Goal: Task Accomplishment & Management: Use online tool/utility

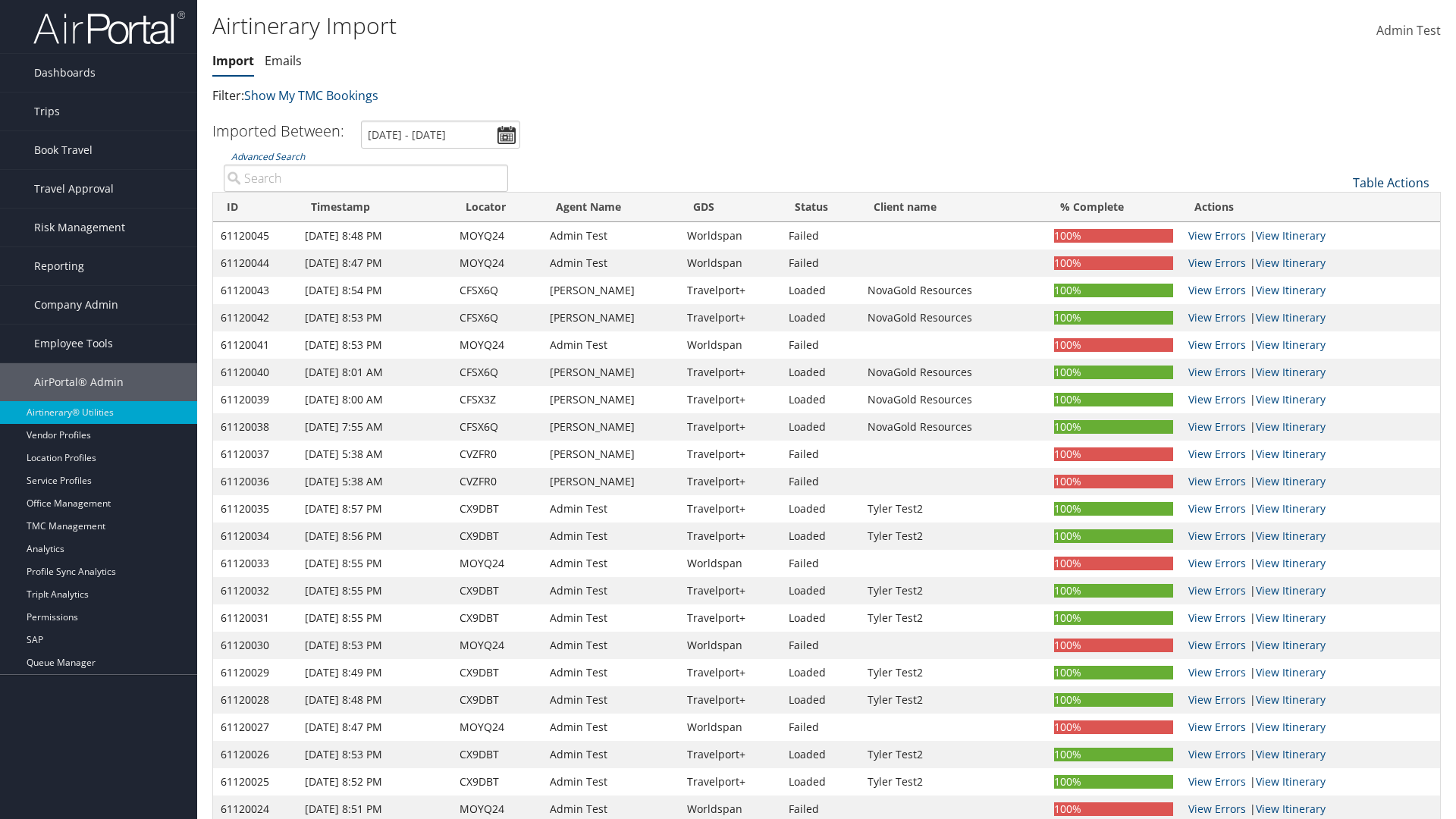
click at [1390, 183] on link "Table Actions" at bounding box center [1391, 182] width 76 height 17
click at [1340, 206] on link "Refresh" at bounding box center [1341, 206] width 200 height 25
click at [268, 150] on link "Advanced Search" at bounding box center [267, 156] width 73 height 13
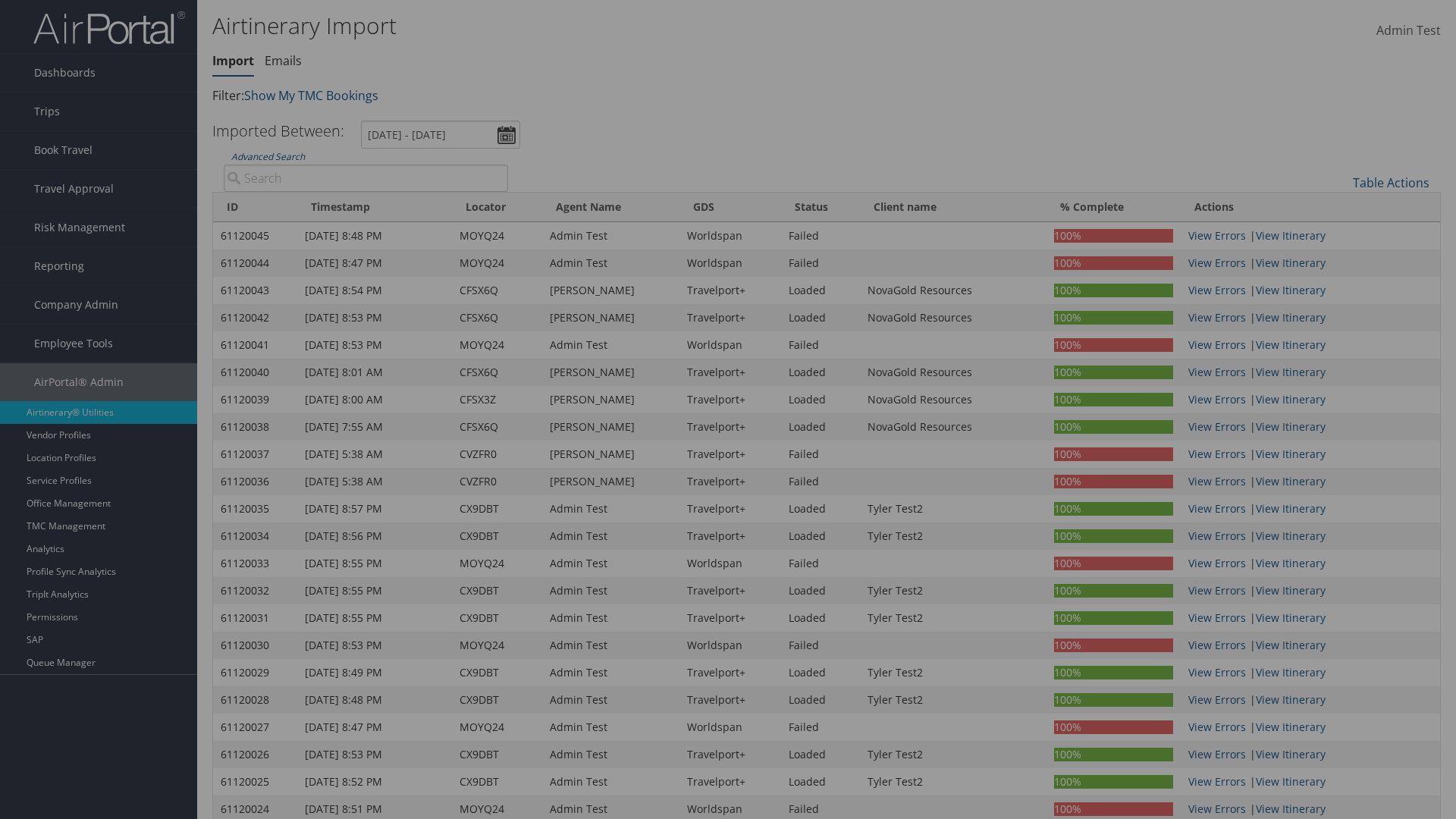
scroll to position [150, 0]
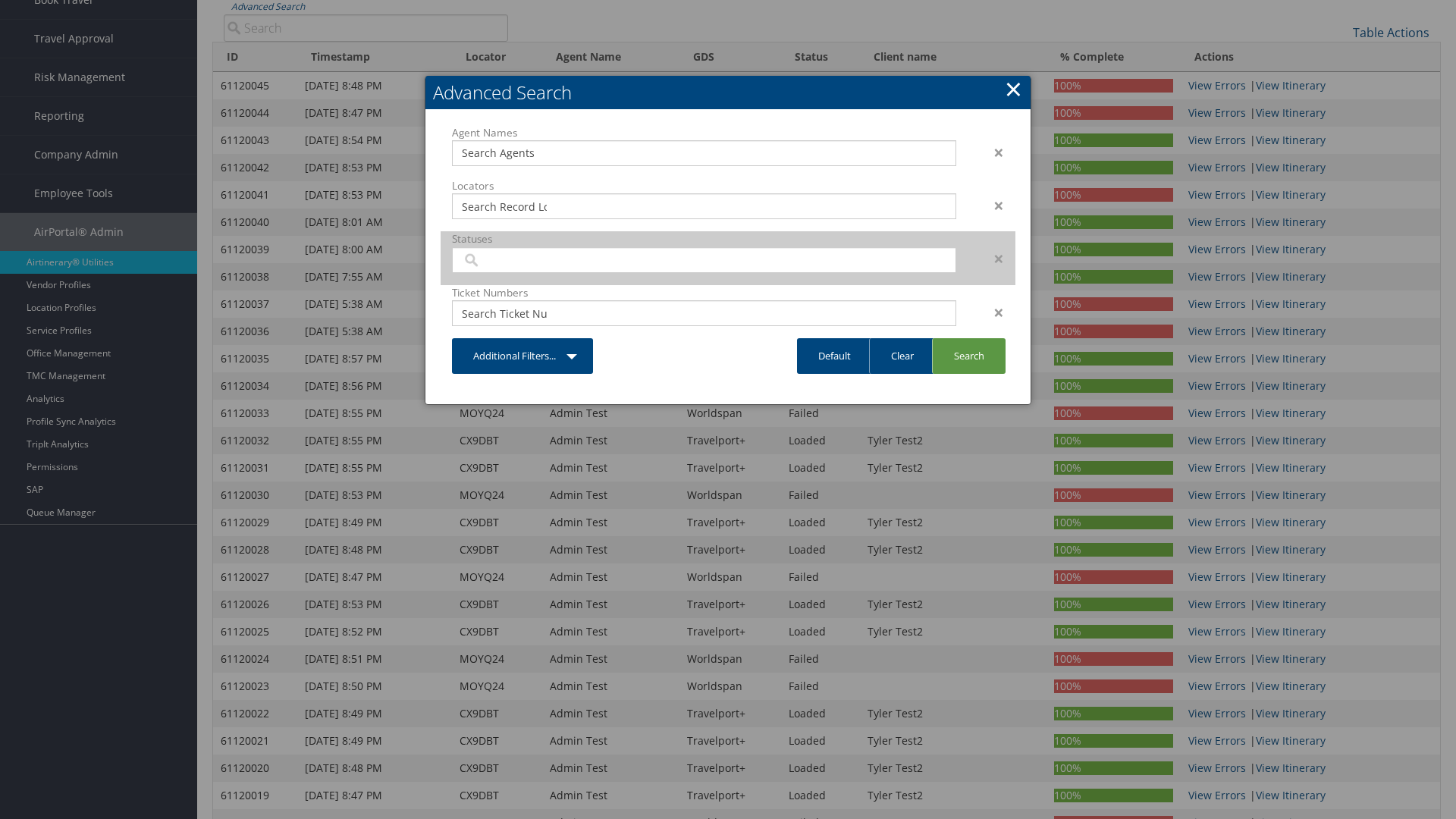
click at [504, 259] on input "search" at bounding box center [504, 260] width 85 height 16
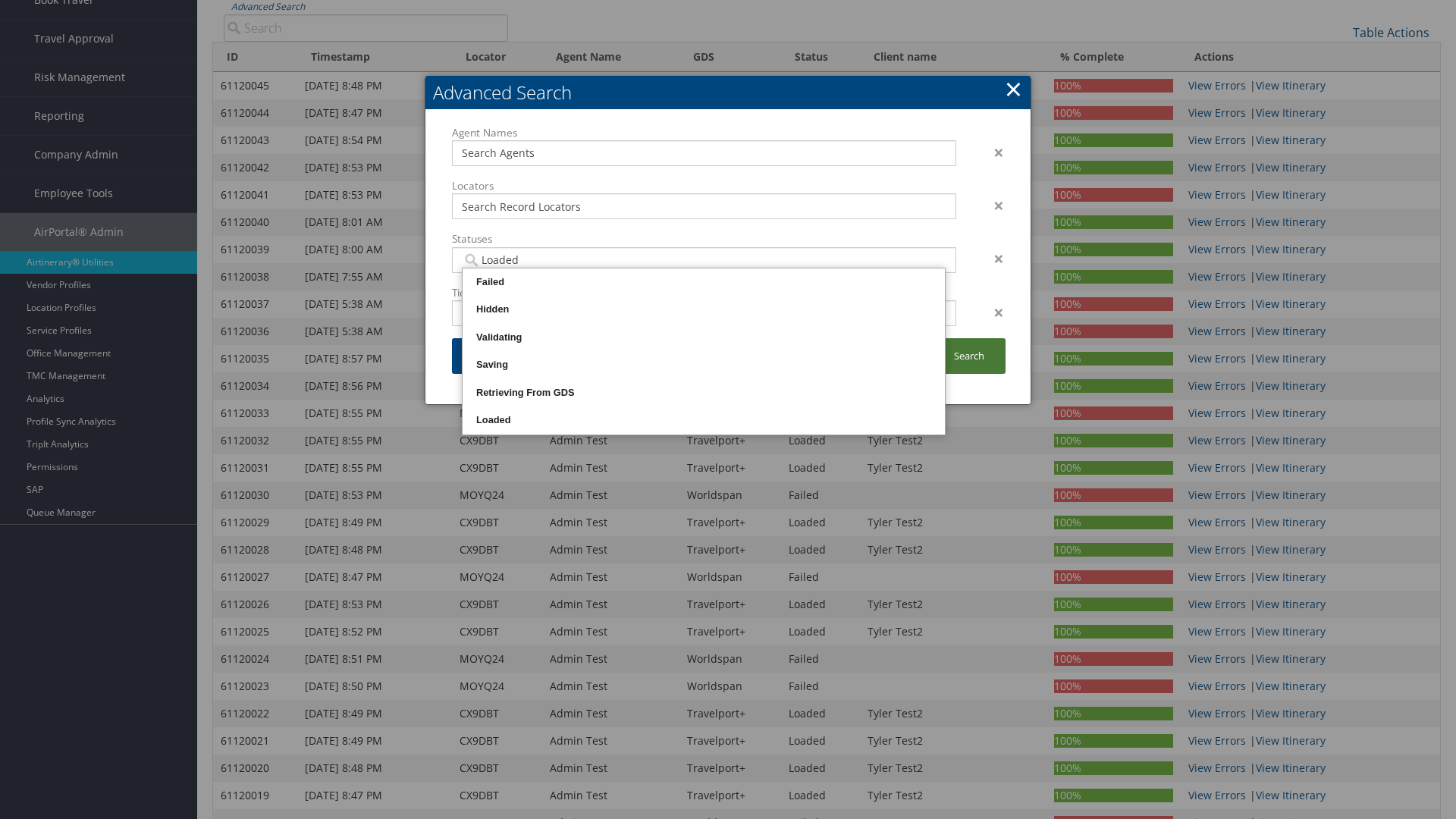
type input "Loaded"
click at [969, 355] on link "Search" at bounding box center [968, 356] width 73 height 35
type input "Loaded"
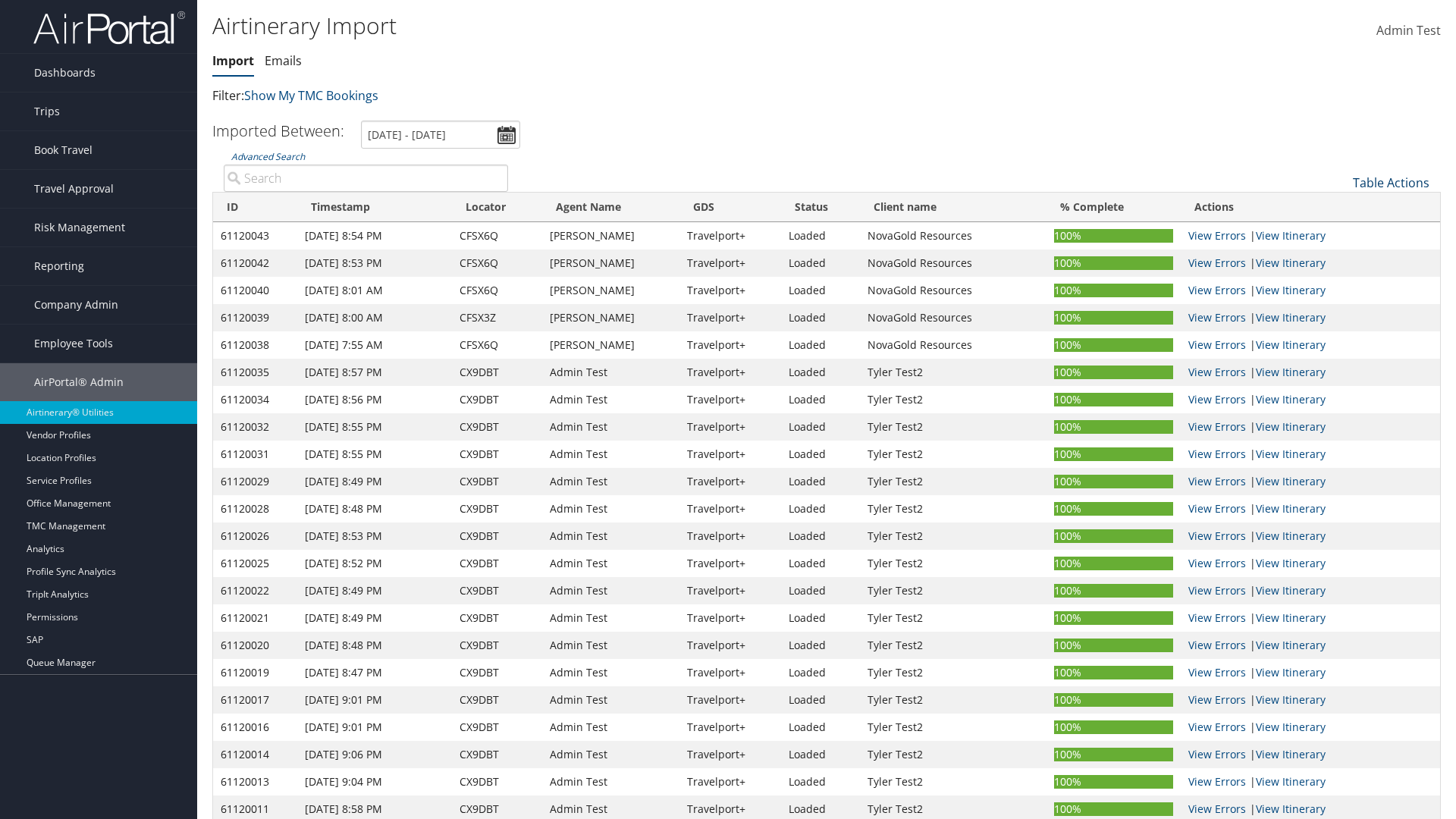
click at [1390, 183] on link "Table Actions" at bounding box center [1391, 182] width 76 height 17
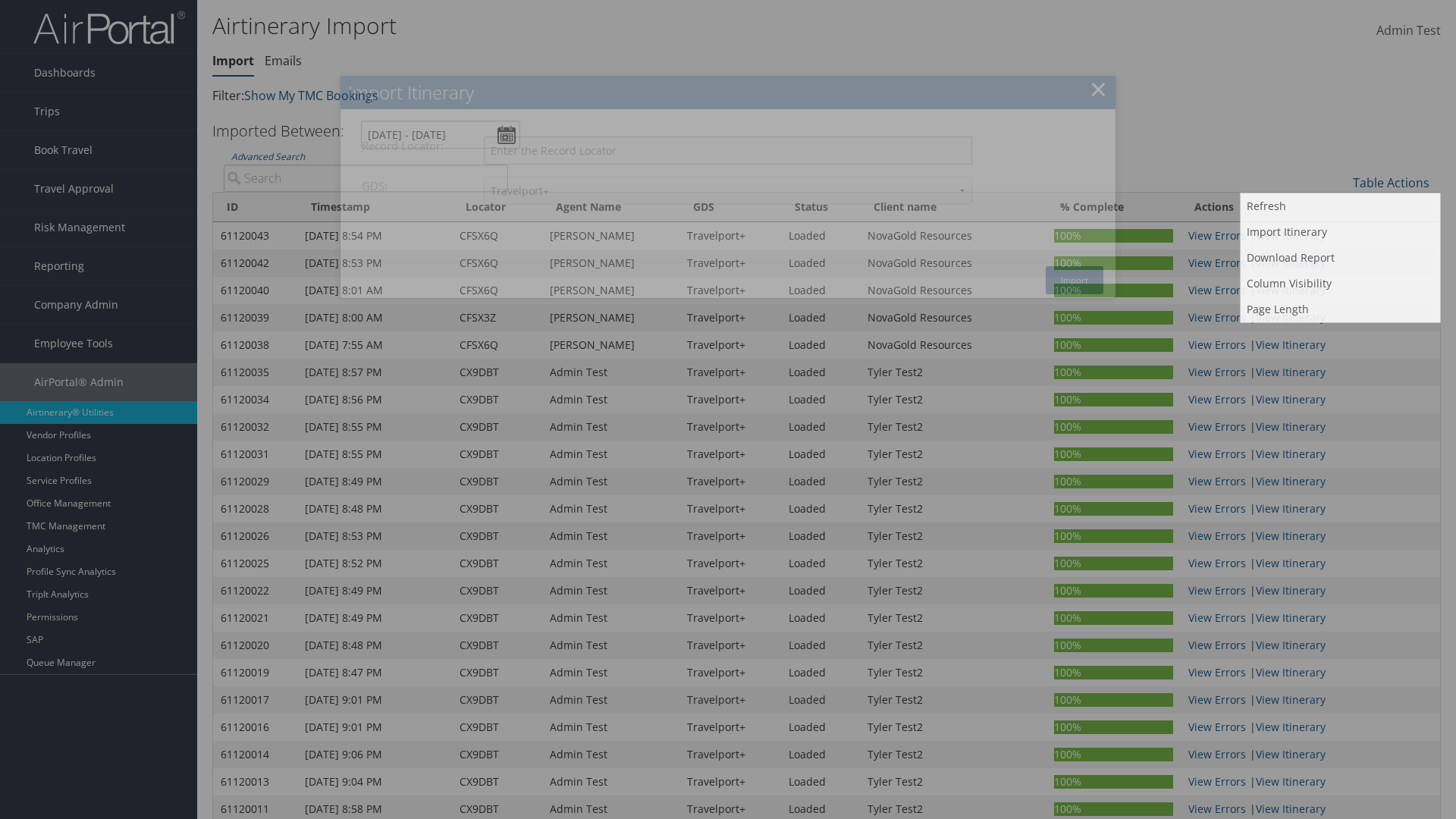
click at [728, 150] on input "Record Locator:" at bounding box center [727, 151] width 488 height 28
type input "CFSX6Q"
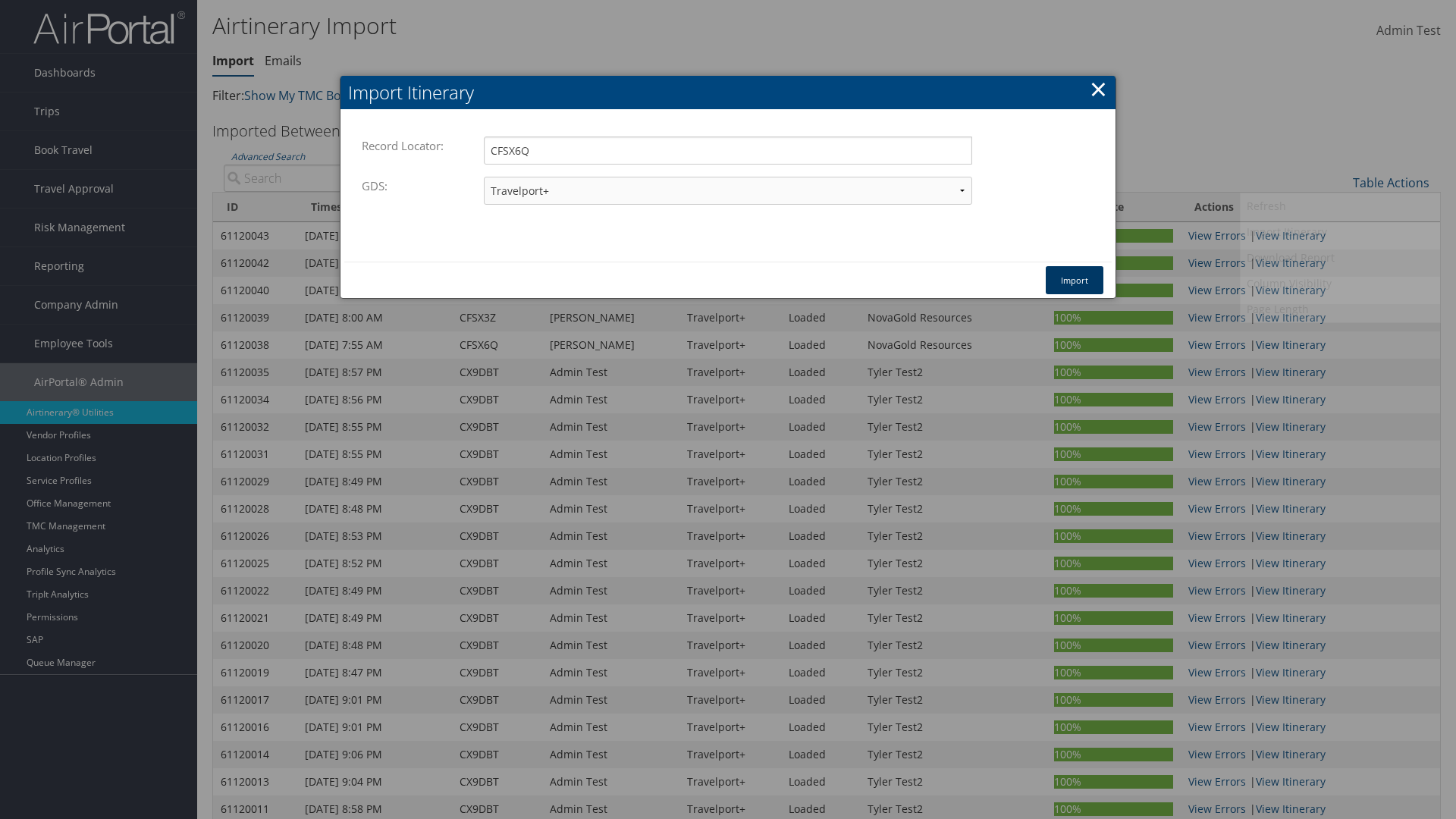
click at [1074, 280] on button "Import" at bounding box center [1074, 280] width 58 height 28
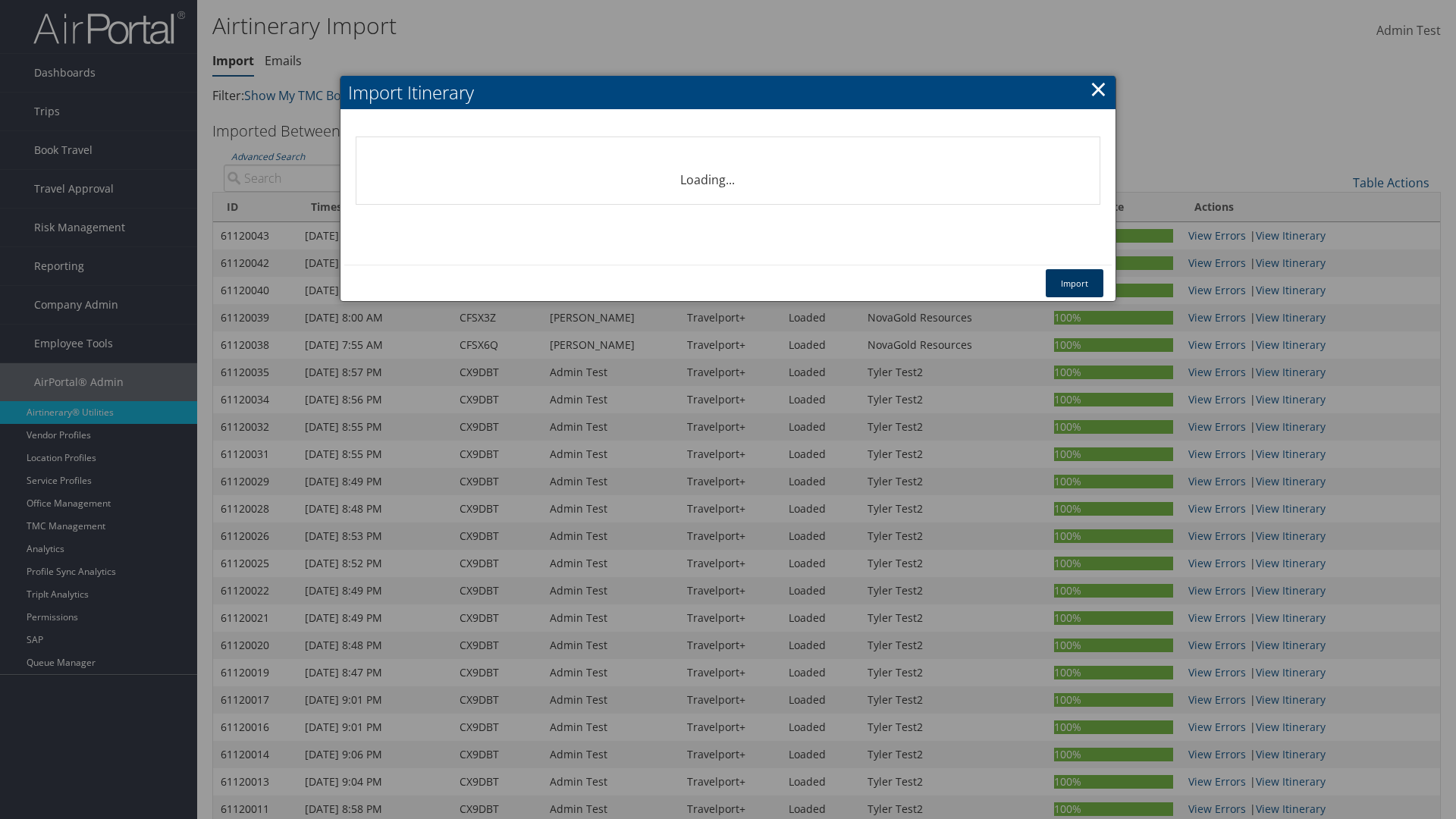
select select "1P"
